Goal: Task Accomplishment & Management: Use online tool/utility

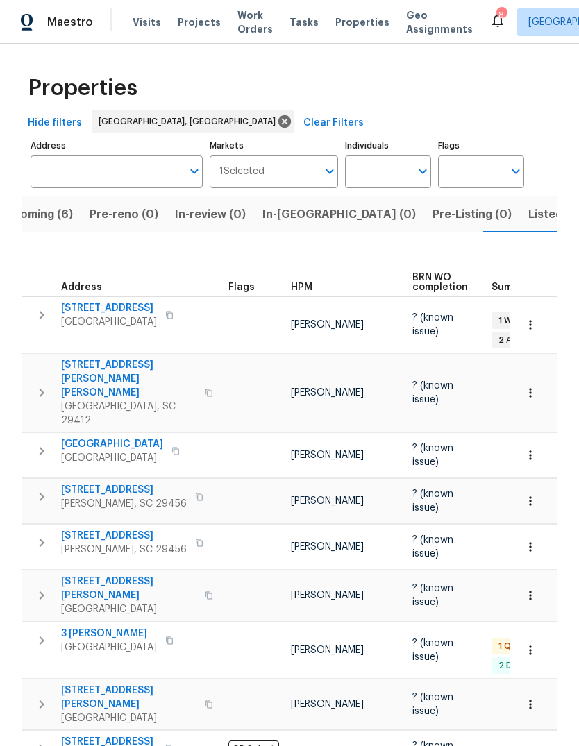
click at [26, 205] on span "Upcoming (6)" at bounding box center [35, 214] width 75 height 19
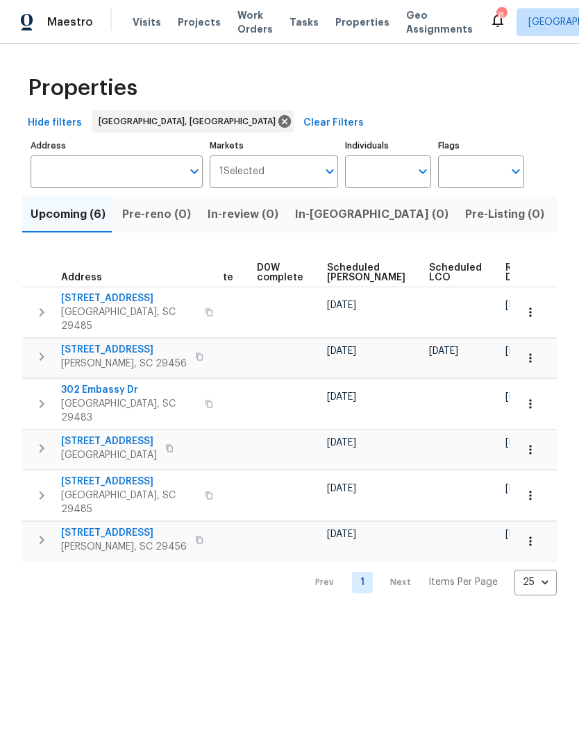
scroll to position [0, 349]
click at [506, 266] on span "Ready Date" at bounding box center [521, 272] width 31 height 19
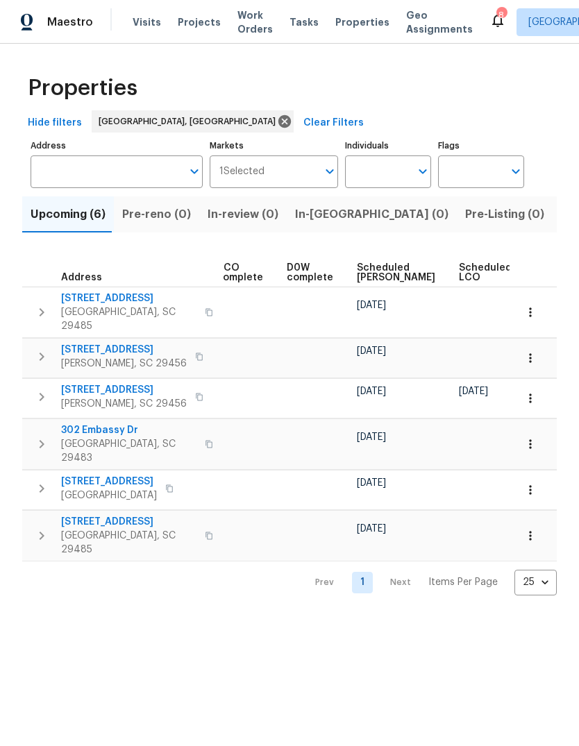
scroll to position [0, 217]
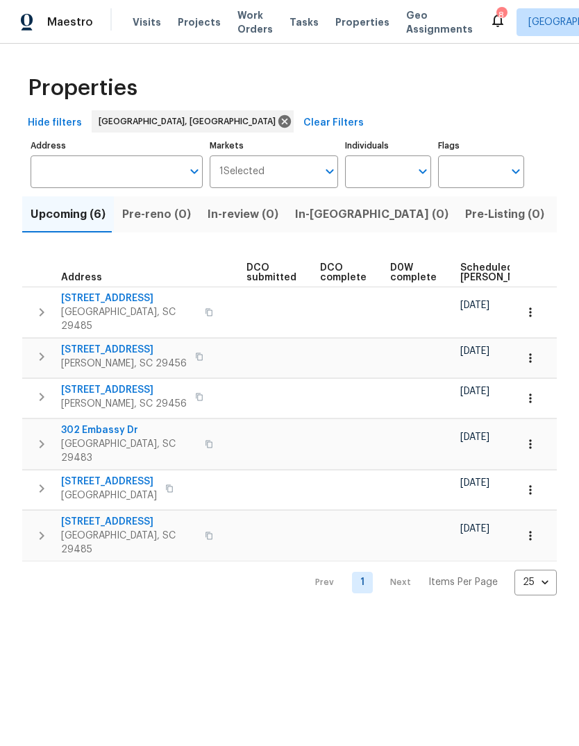
click at [561, 224] on span "Listed (13)" at bounding box center [589, 214] width 57 height 19
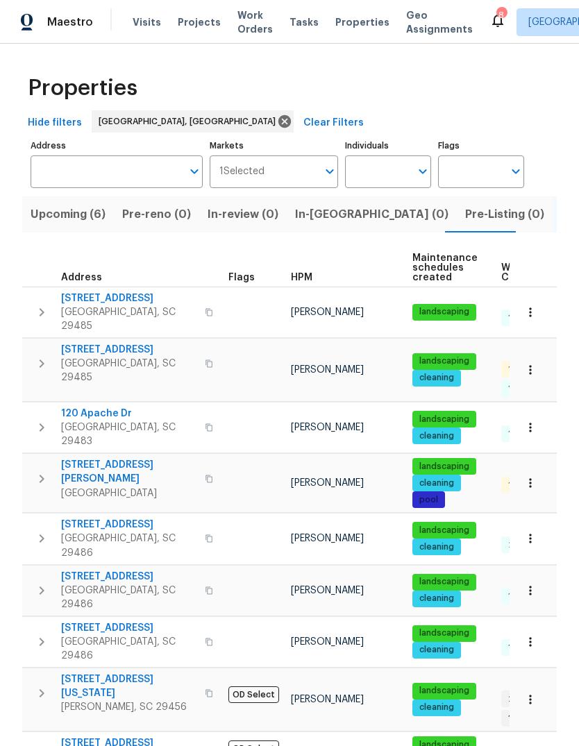
click at [115, 344] on span "[STREET_ADDRESS]" at bounding box center [128, 350] width 135 height 14
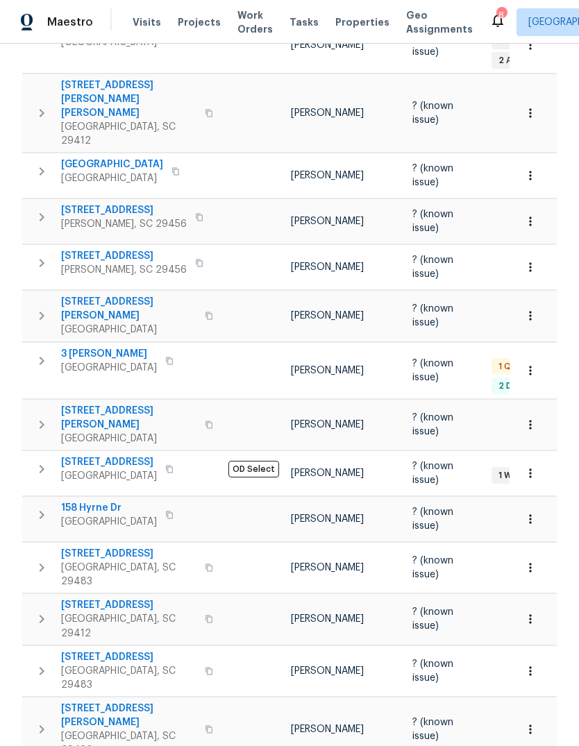
scroll to position [278, 0]
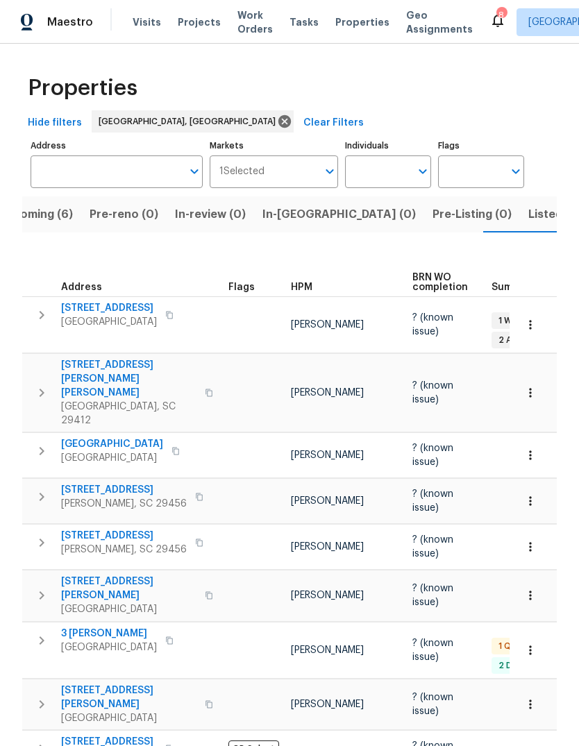
scroll to position [0, 0]
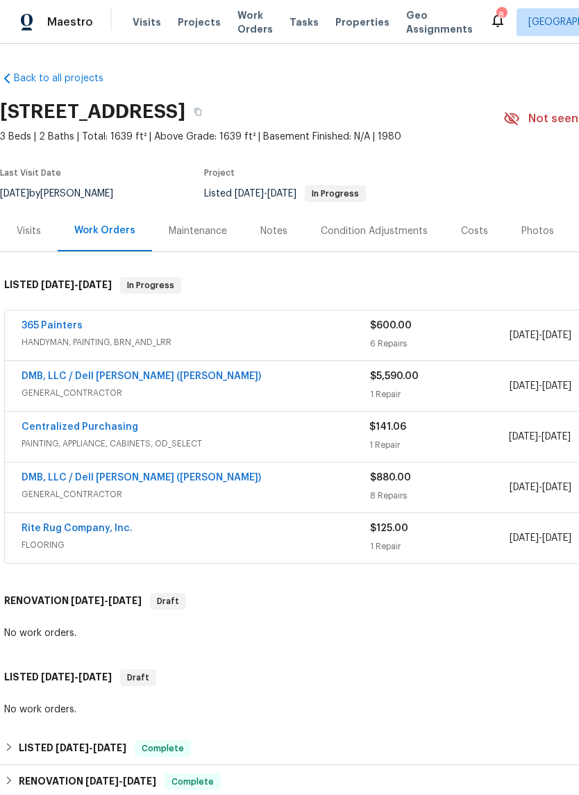
click at [57, 323] on link "365 Painters" at bounding box center [52, 326] width 61 height 10
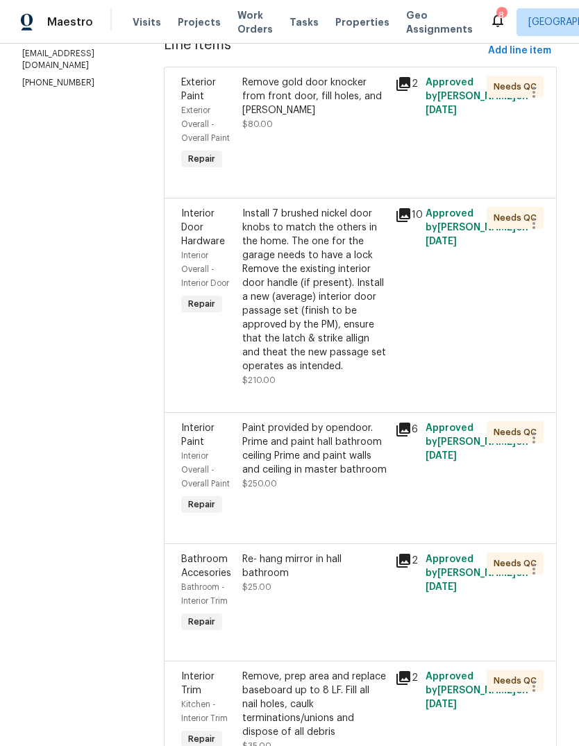
scroll to position [209, 0]
click at [325, 422] on div "Paint provided by opendoor. Prime and paint hall bathroom ceiling Prime and pai…" at bounding box center [314, 450] width 144 height 56
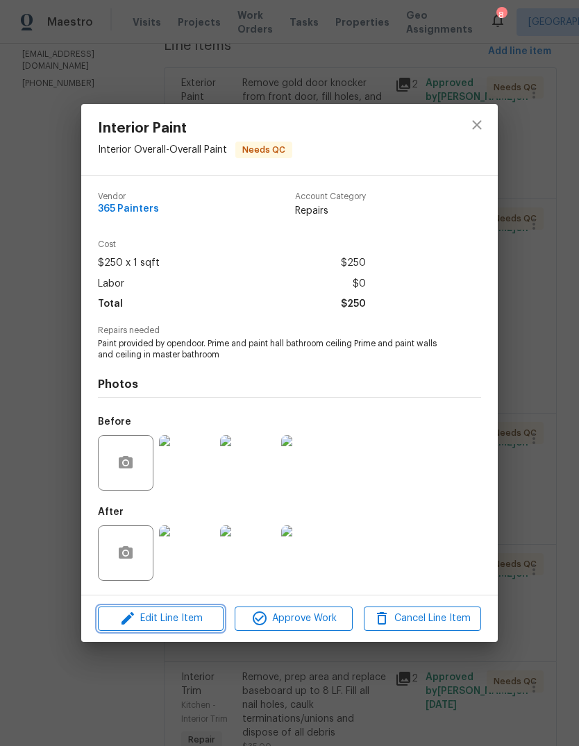
click at [187, 618] on span "Edit Line Item" at bounding box center [160, 618] width 117 height 17
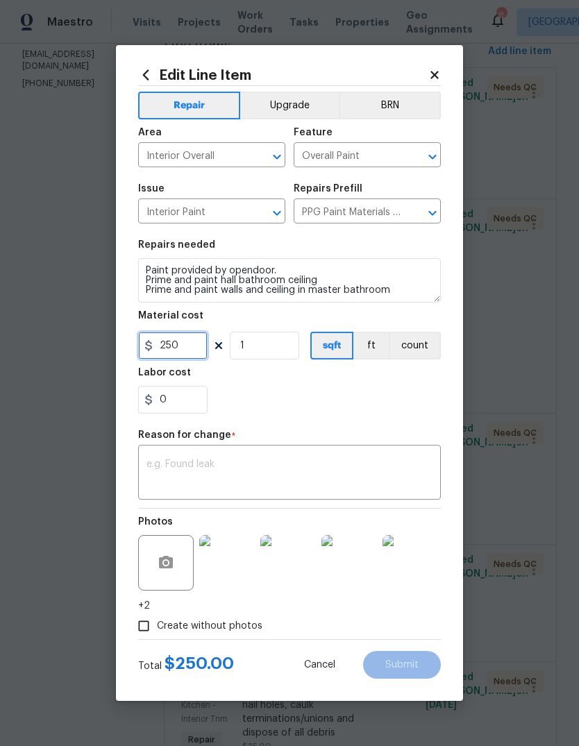
click at [200, 341] on input "250" at bounding box center [172, 346] width 69 height 28
type input "350"
click at [187, 438] on h5 "Reason for change" at bounding box center [184, 435] width 93 height 10
click at [183, 455] on div "x ​" at bounding box center [289, 473] width 303 height 51
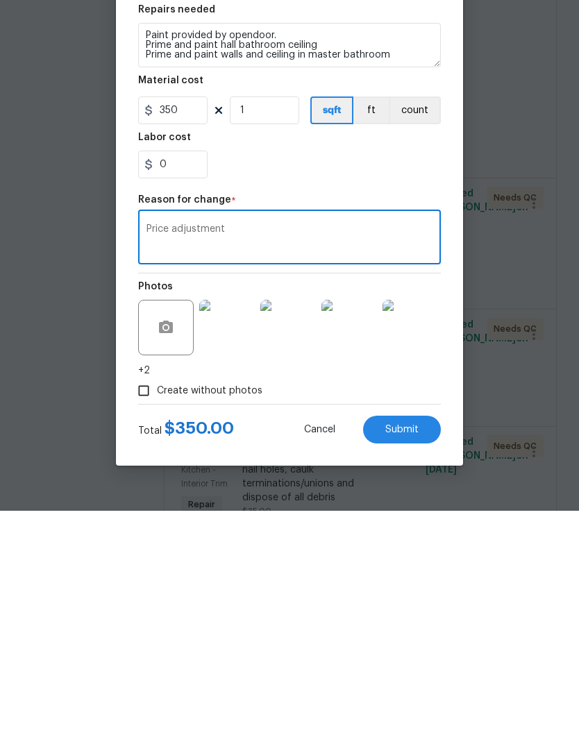
type textarea "Price adjustment"
click at [407, 660] on span "Submit" at bounding box center [401, 665] width 33 height 10
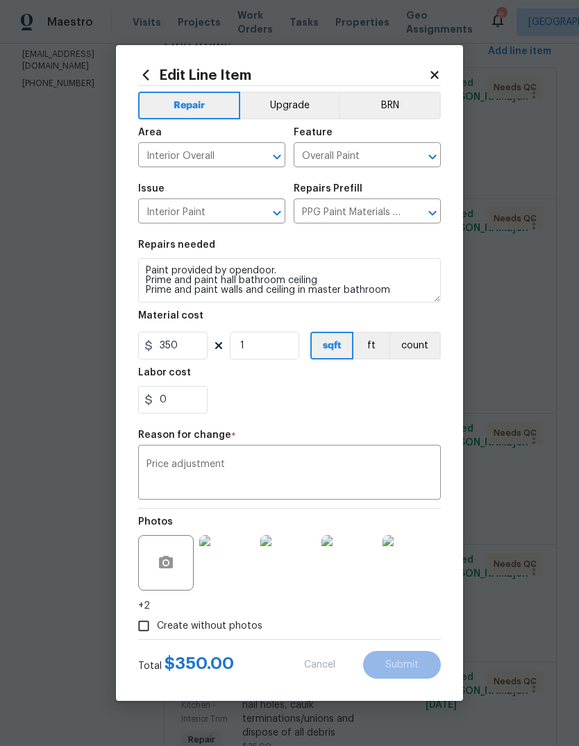
type input "250"
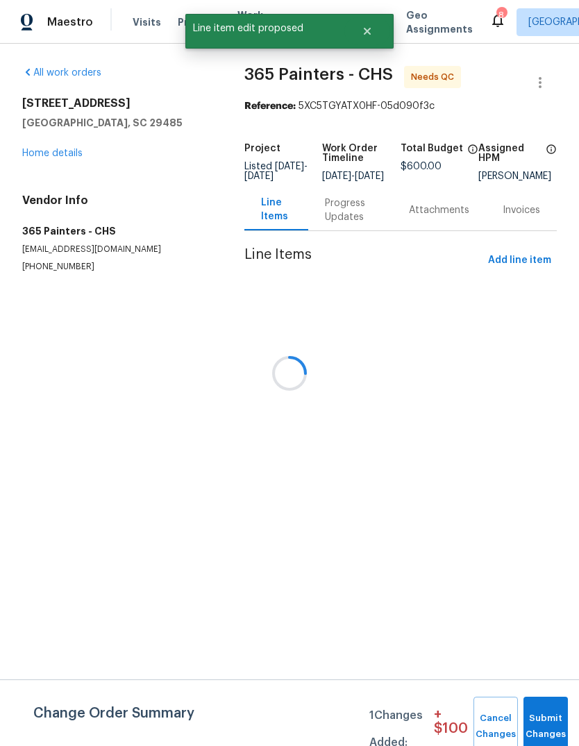
scroll to position [0, 0]
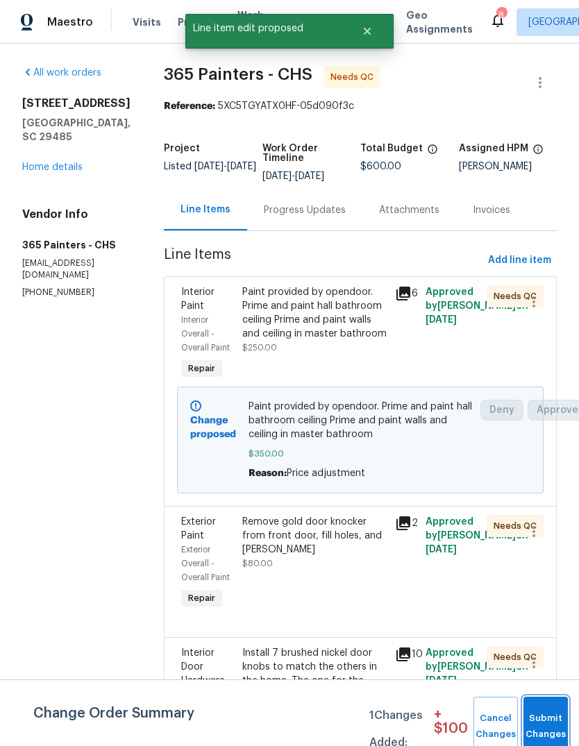
click at [557, 727] on span "Submit Changes" at bounding box center [545, 727] width 31 height 32
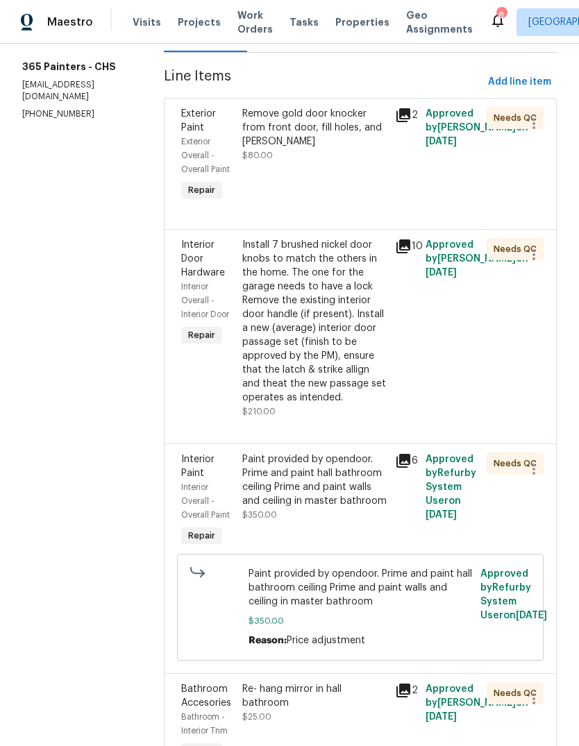
scroll to position [180, 0]
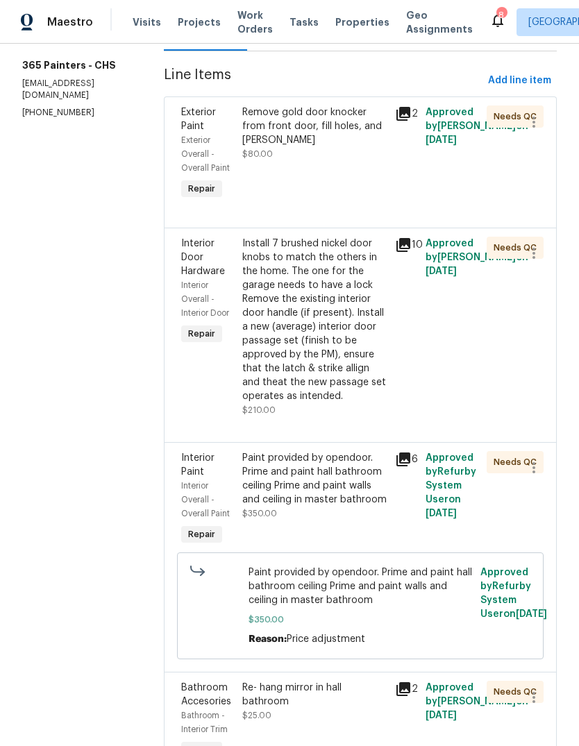
click at [400, 115] on icon at bounding box center [403, 114] width 14 height 14
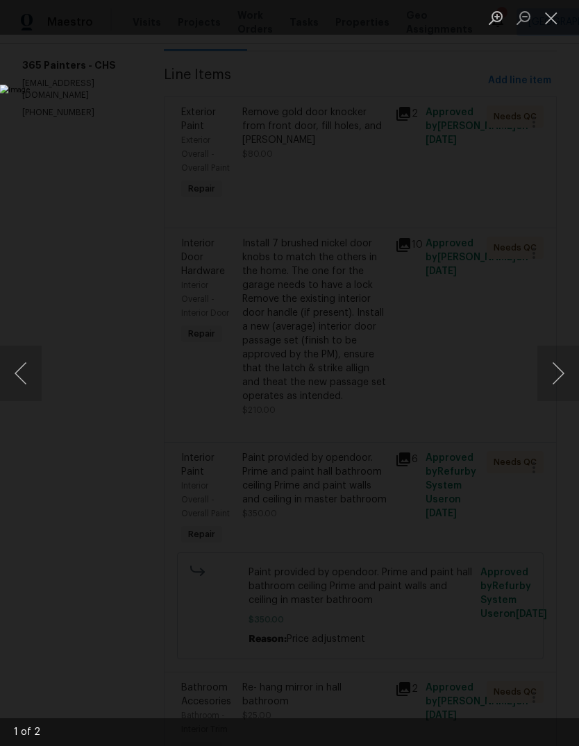
click at [553, 381] on button "Next image" at bounding box center [558, 374] width 42 height 56
click at [563, 379] on button "Next image" at bounding box center [558, 374] width 42 height 56
click at [548, 23] on button "Close lightbox" at bounding box center [551, 18] width 28 height 24
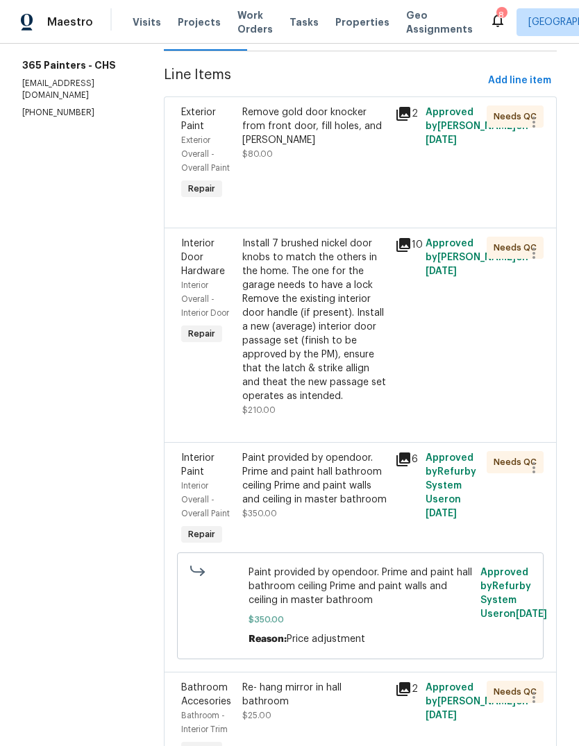
click at [314, 348] on div "Install 7 brushed nickel door knobs to match the others in the home. The one fo…" at bounding box center [314, 320] width 144 height 167
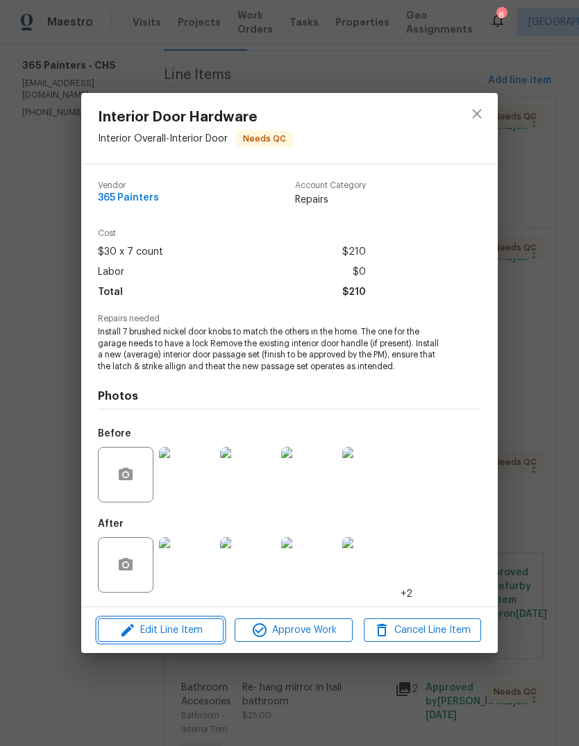
click at [180, 634] on span "Edit Line Item" at bounding box center [160, 630] width 117 height 17
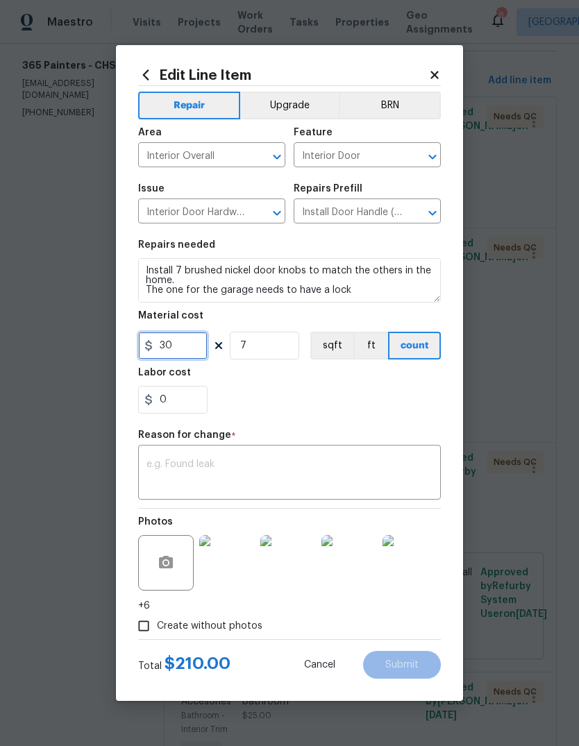
click at [199, 340] on input "30" at bounding box center [172, 346] width 69 height 28
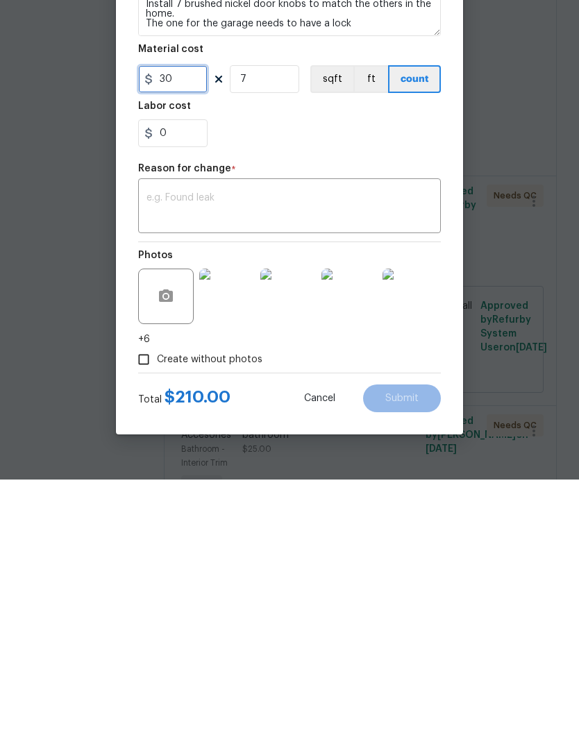
scroll to position [3, 0]
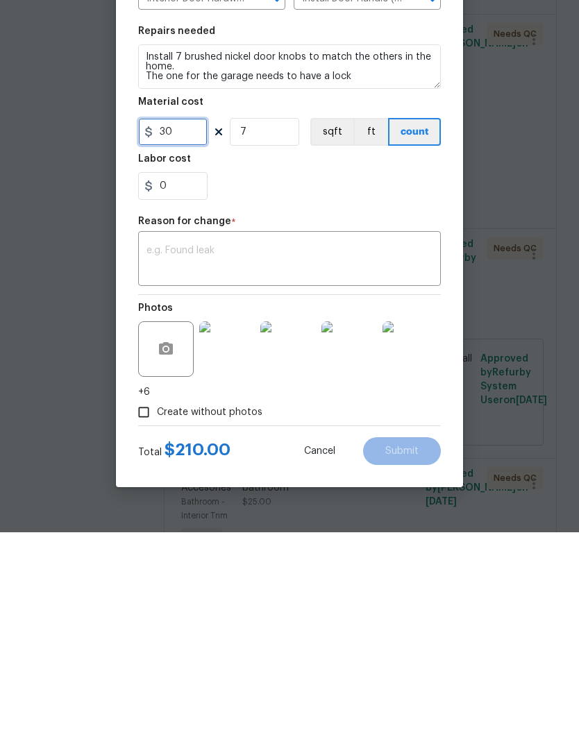
click at [193, 332] on input "30" at bounding box center [172, 346] width 69 height 28
click at [450, 292] on div "Edit Line Item Repair Upgrade BRN Area Interior Overall ​ Feature Interior Door…" at bounding box center [289, 373] width 347 height 656
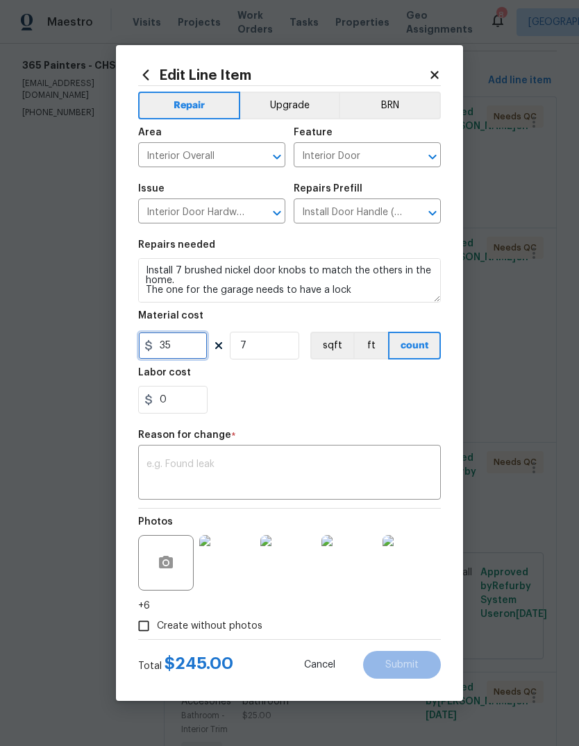
click at [201, 348] on input "35" at bounding box center [172, 346] width 69 height 28
type input "40"
click at [417, 404] on div "0" at bounding box center [289, 400] width 303 height 28
click at [389, 462] on textarea at bounding box center [289, 473] width 286 height 29
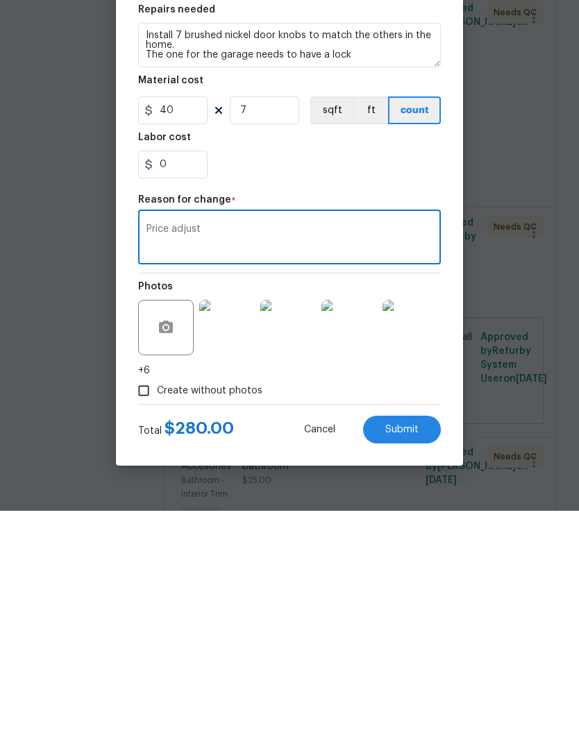
type textarea "Price adjust"
click at [412, 660] on span "Submit" at bounding box center [401, 665] width 33 height 10
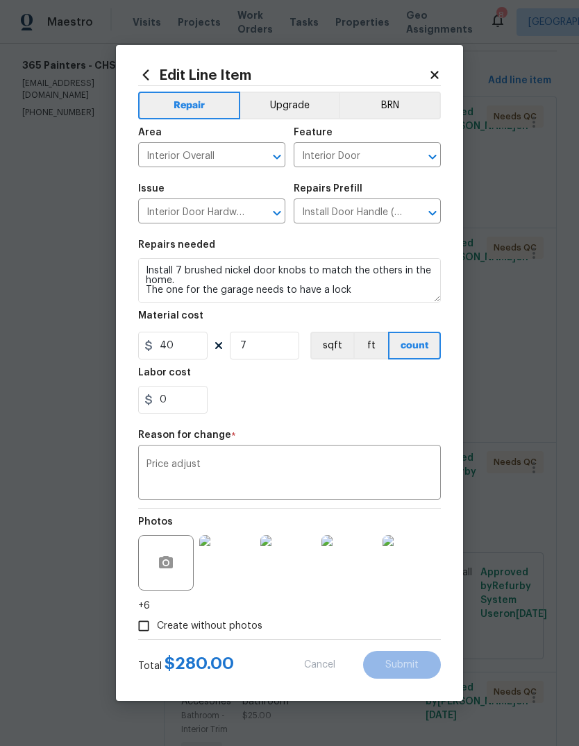
type input "30"
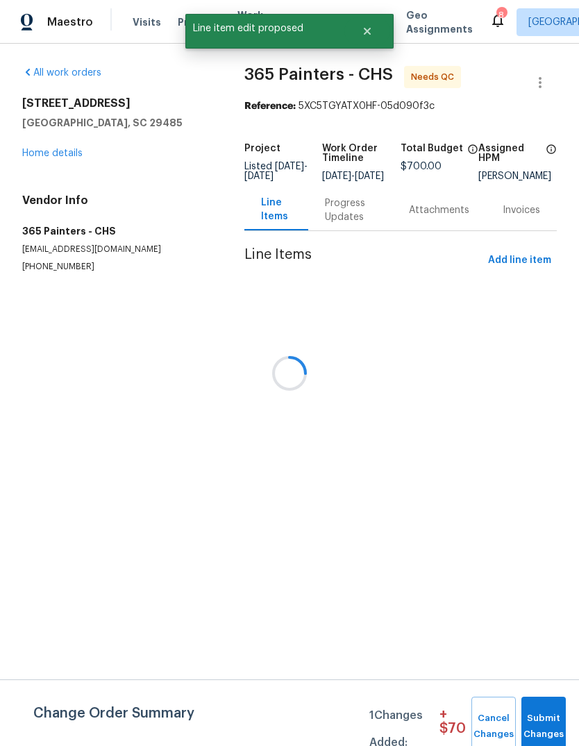
scroll to position [0, 0]
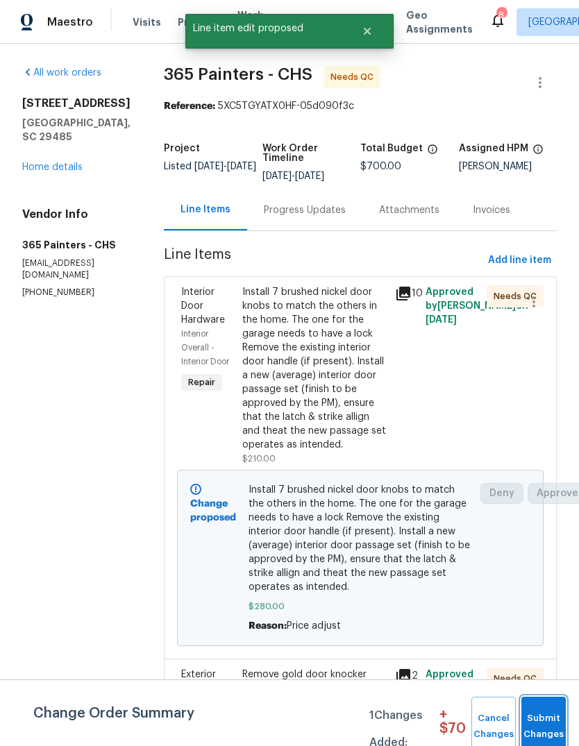
click at [541, 715] on span "Submit Changes" at bounding box center [543, 727] width 31 height 32
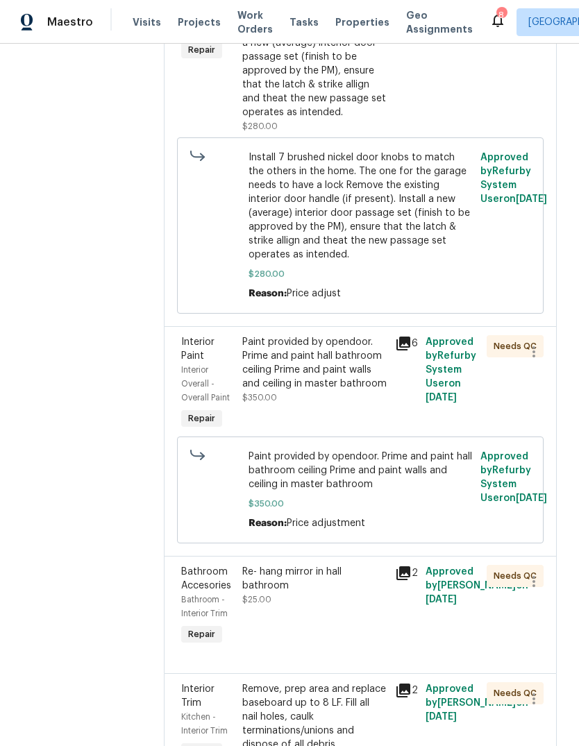
scroll to position [463, 0]
click at [335, 690] on div "Remove, prep area and replace baseboard up to 8 LF. Fill all nail holes, caulk …" at bounding box center [314, 717] width 144 height 69
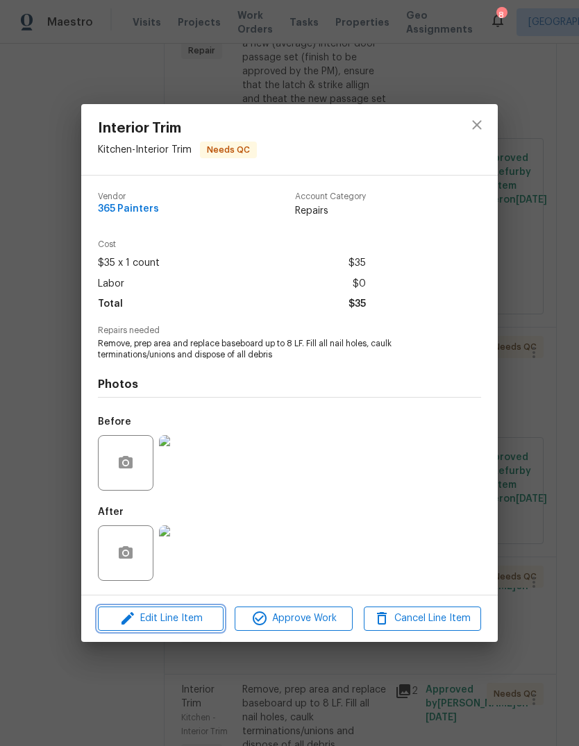
click at [197, 625] on span "Edit Line Item" at bounding box center [160, 618] width 117 height 17
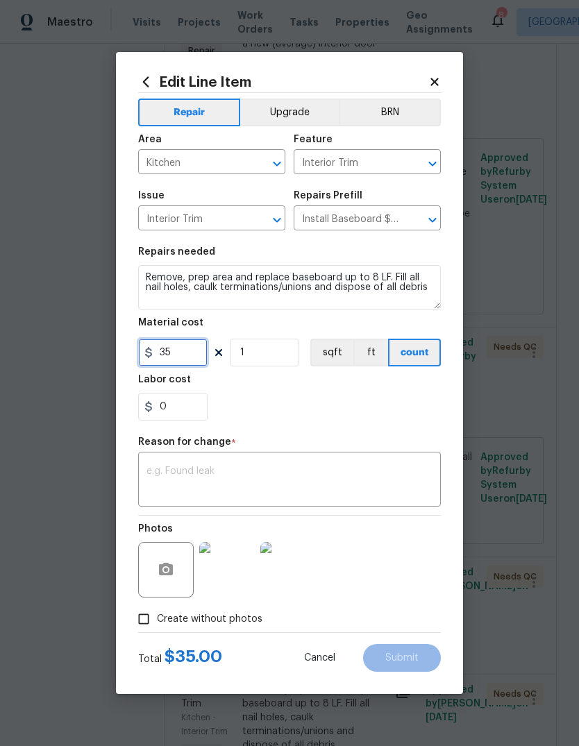
click at [207, 353] on input "35" at bounding box center [172, 353] width 69 height 28
type input "65"
click at [391, 434] on div "Repair Upgrade BRN Area Kitchen ​ Feature Interior Trim ​ Issue Interior Trim ​…" at bounding box center [289, 362] width 303 height 539
click at [407, 479] on textarea at bounding box center [289, 480] width 286 height 29
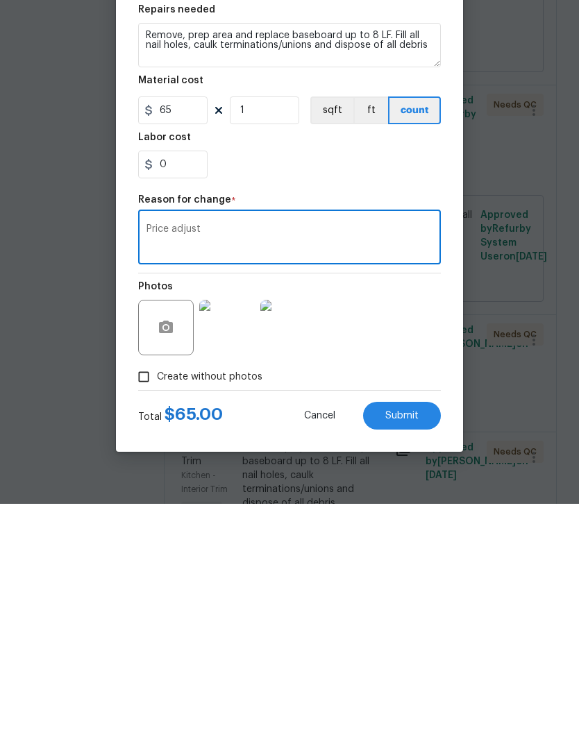
type textarea "Price adjust"
click at [409, 644] on button "Submit" at bounding box center [402, 658] width 78 height 28
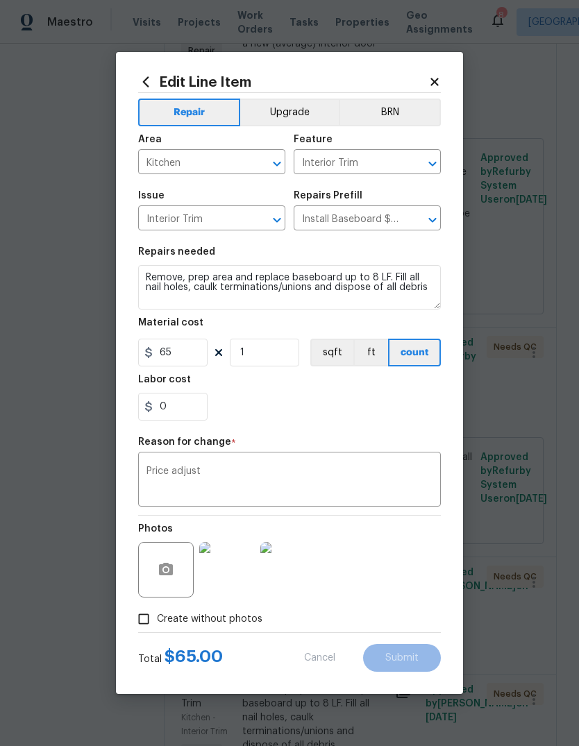
type input "35"
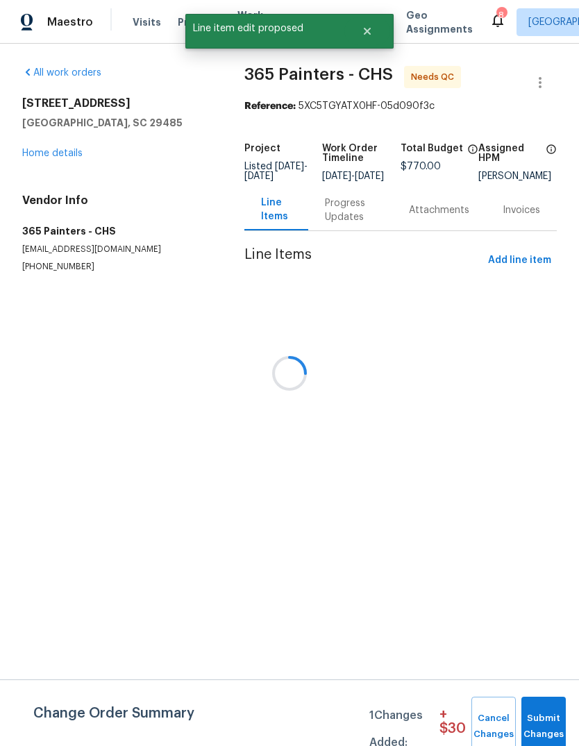
scroll to position [0, 0]
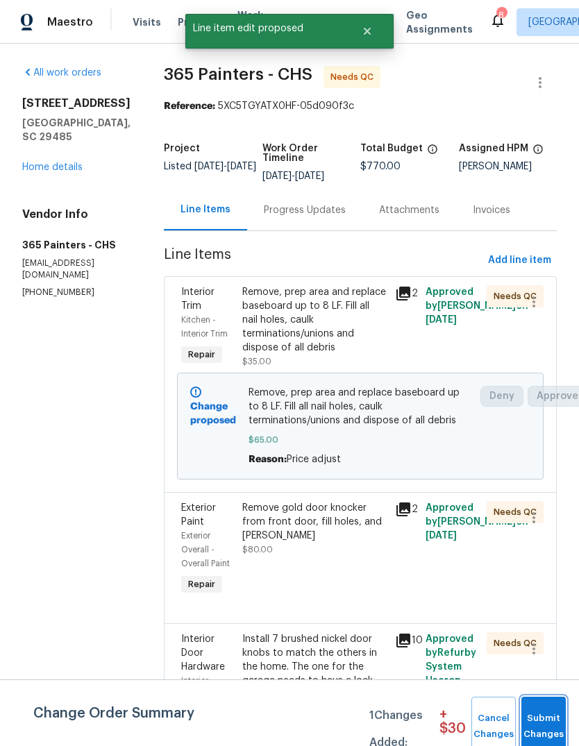
click at [545, 725] on span "Submit Changes" at bounding box center [543, 727] width 31 height 32
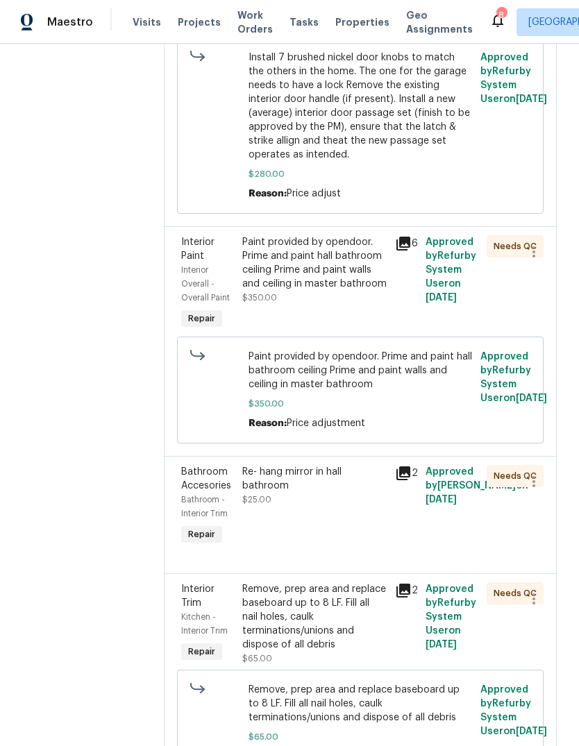
scroll to position [562, 0]
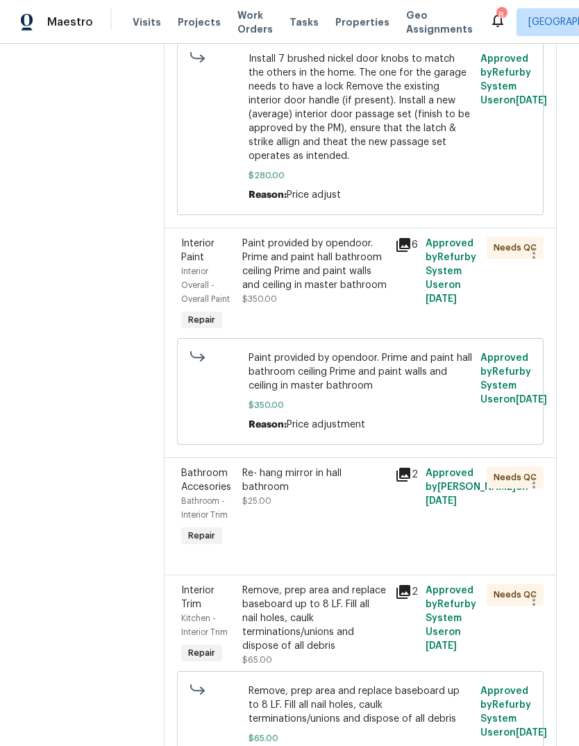
click at [395, 584] on icon at bounding box center [403, 592] width 17 height 17
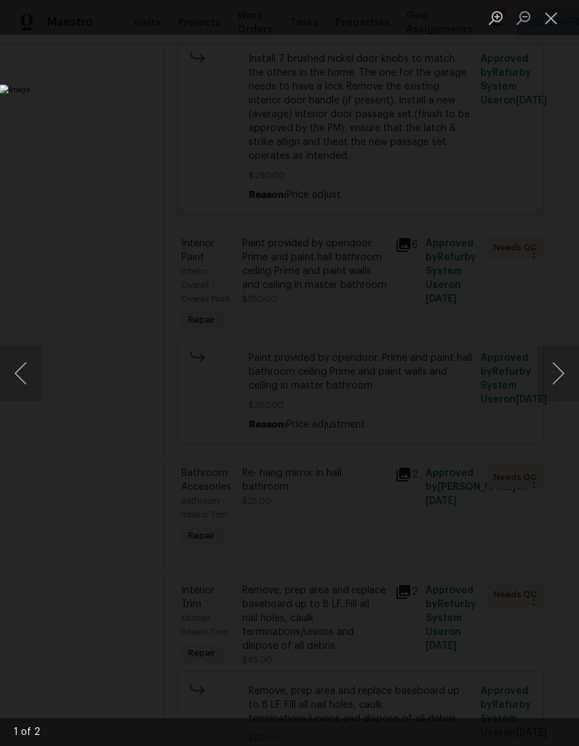
click at [448, 539] on img "Lightbox" at bounding box center [224, 373] width 448 height 577
click at [448, 478] on img "Lightbox" at bounding box center [224, 373] width 448 height 577
click at [560, 375] on button "Next image" at bounding box center [558, 374] width 42 height 56
click at [570, 384] on button "Next image" at bounding box center [558, 374] width 42 height 56
click at [561, 384] on button "Next image" at bounding box center [558, 374] width 42 height 56
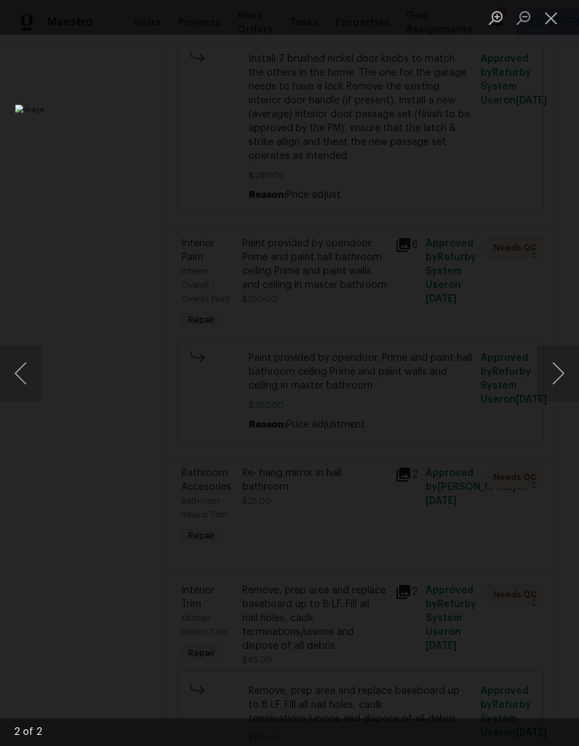
click at [432, 473] on img "Lightbox" at bounding box center [223, 373] width 416 height 537
click at [552, 22] on button "Close lightbox" at bounding box center [551, 18] width 28 height 24
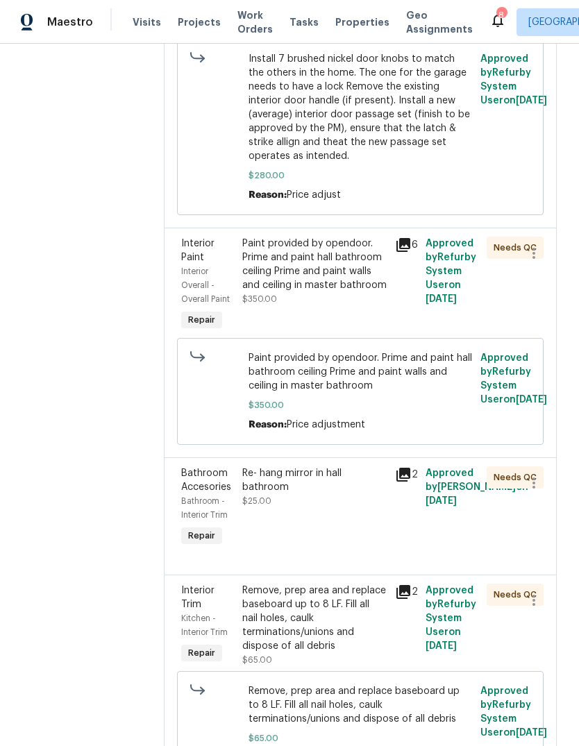
scroll to position [52, 0]
click at [395, 466] on icon at bounding box center [403, 474] width 17 height 17
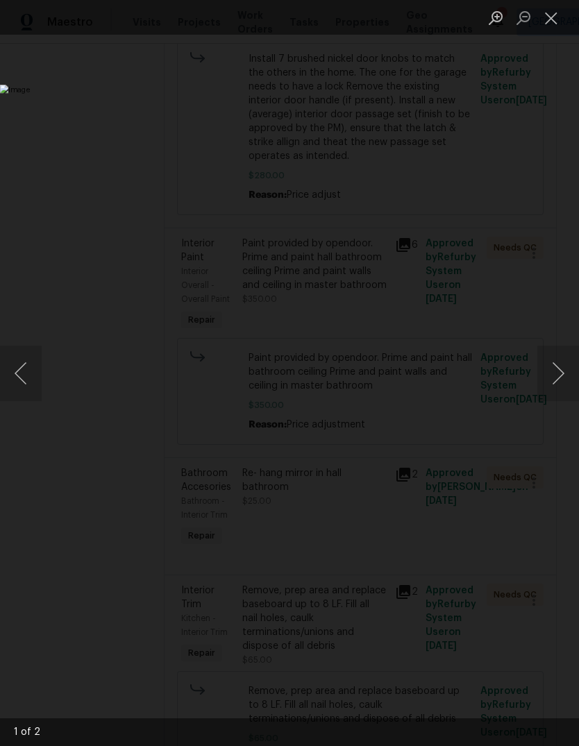
click at [552, 394] on button "Next image" at bounding box center [558, 374] width 42 height 56
click at [562, 387] on button "Next image" at bounding box center [558, 374] width 42 height 56
click at [559, 384] on button "Next image" at bounding box center [558, 374] width 42 height 56
click at [562, 369] on button "Next image" at bounding box center [558, 374] width 42 height 56
click at [564, 368] on button "Next image" at bounding box center [558, 374] width 42 height 56
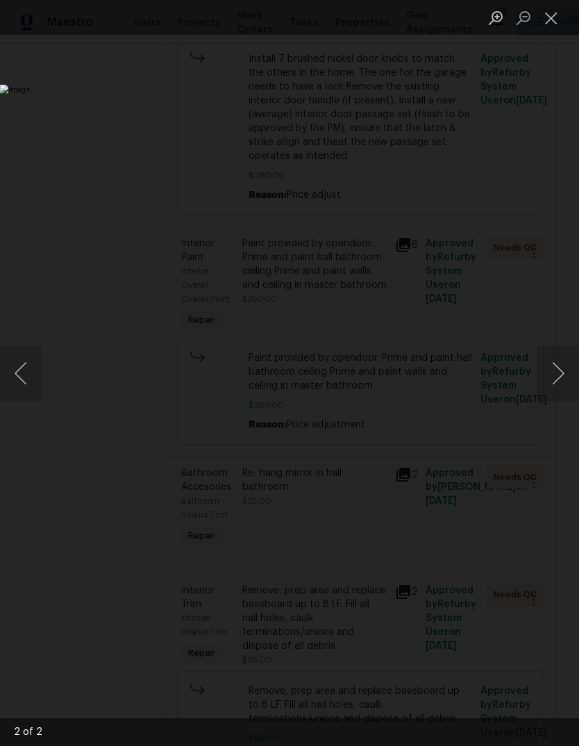
click at [566, 366] on button "Next image" at bounding box center [558, 374] width 42 height 56
click at [565, 365] on button "Next image" at bounding box center [558, 374] width 42 height 56
click at [555, 377] on button "Next image" at bounding box center [558, 374] width 42 height 56
click at [555, 376] on button "Next image" at bounding box center [558, 374] width 42 height 56
click at [546, 19] on button "Close lightbox" at bounding box center [551, 18] width 28 height 24
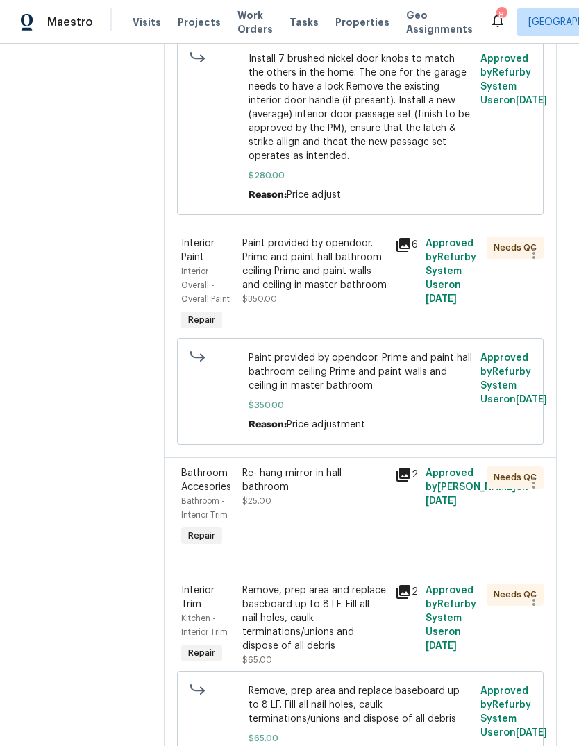
click at [397, 585] on icon at bounding box center [403, 592] width 14 height 14
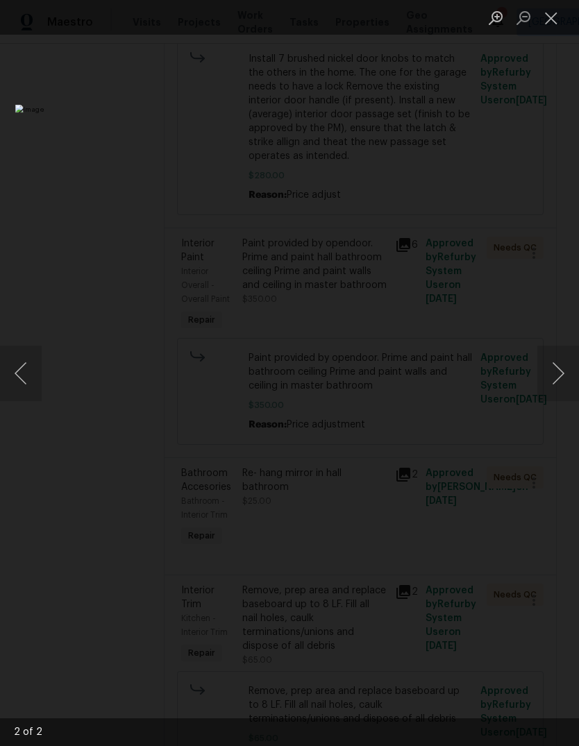
click at [570, 375] on button "Next image" at bounding box center [558, 374] width 42 height 56
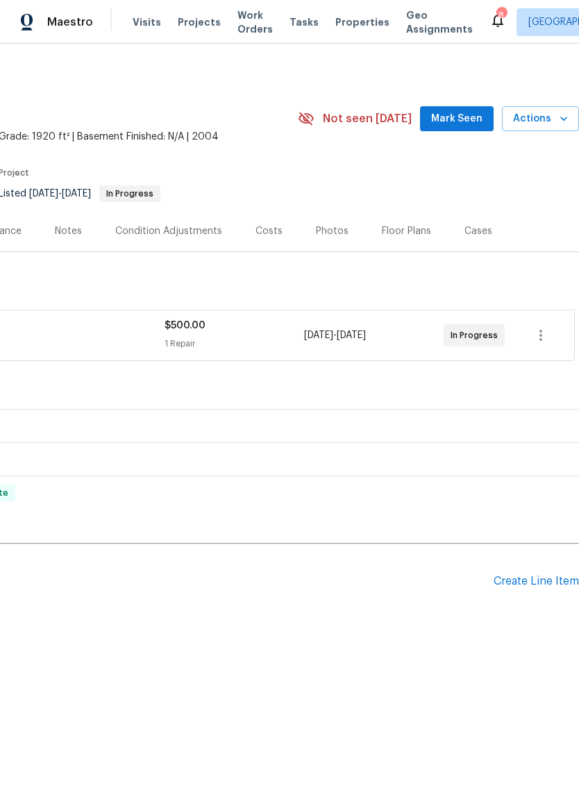
scroll to position [0, 205]
click at [462, 121] on span "Mark Seen" at bounding box center [456, 118] width 51 height 17
